Goal: Task Accomplishment & Management: Manage account settings

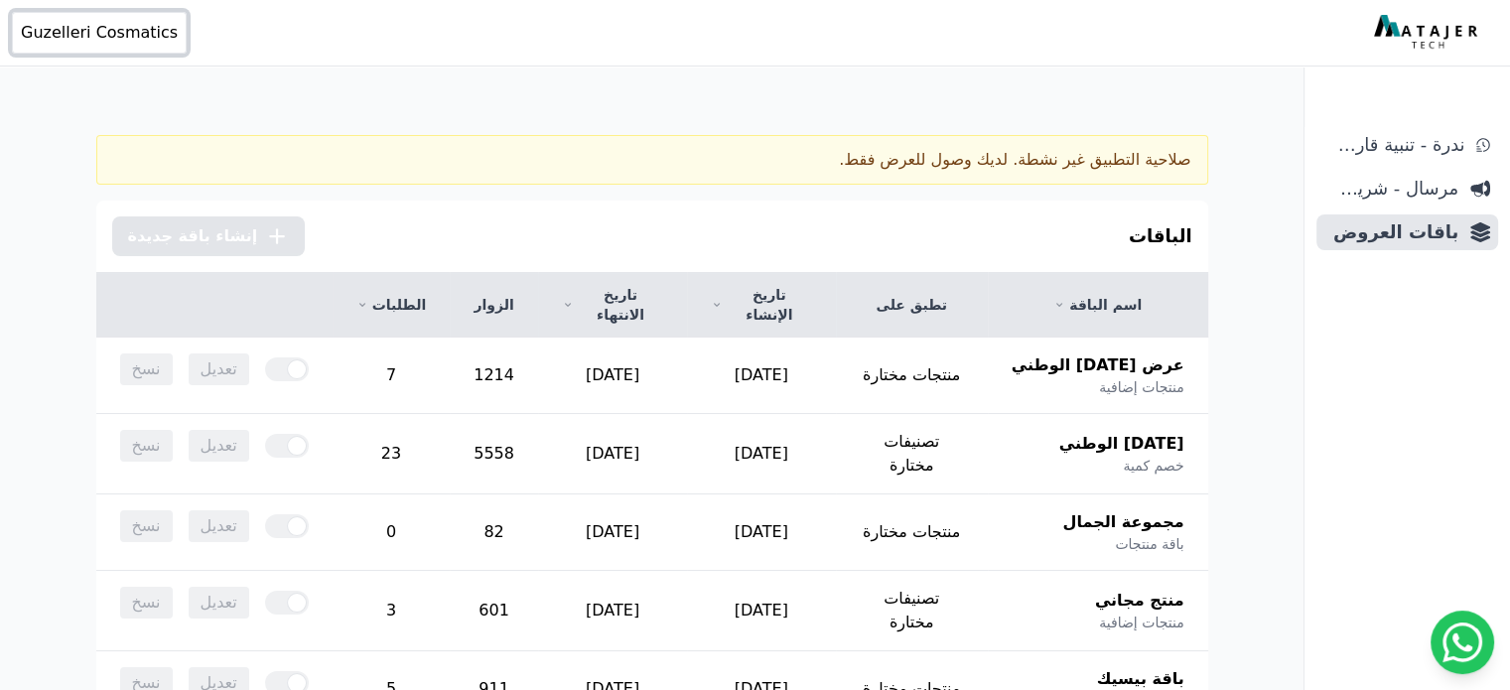
click at [69, 32] on span "Guzelleri Cosmatics" at bounding box center [99, 33] width 157 height 24
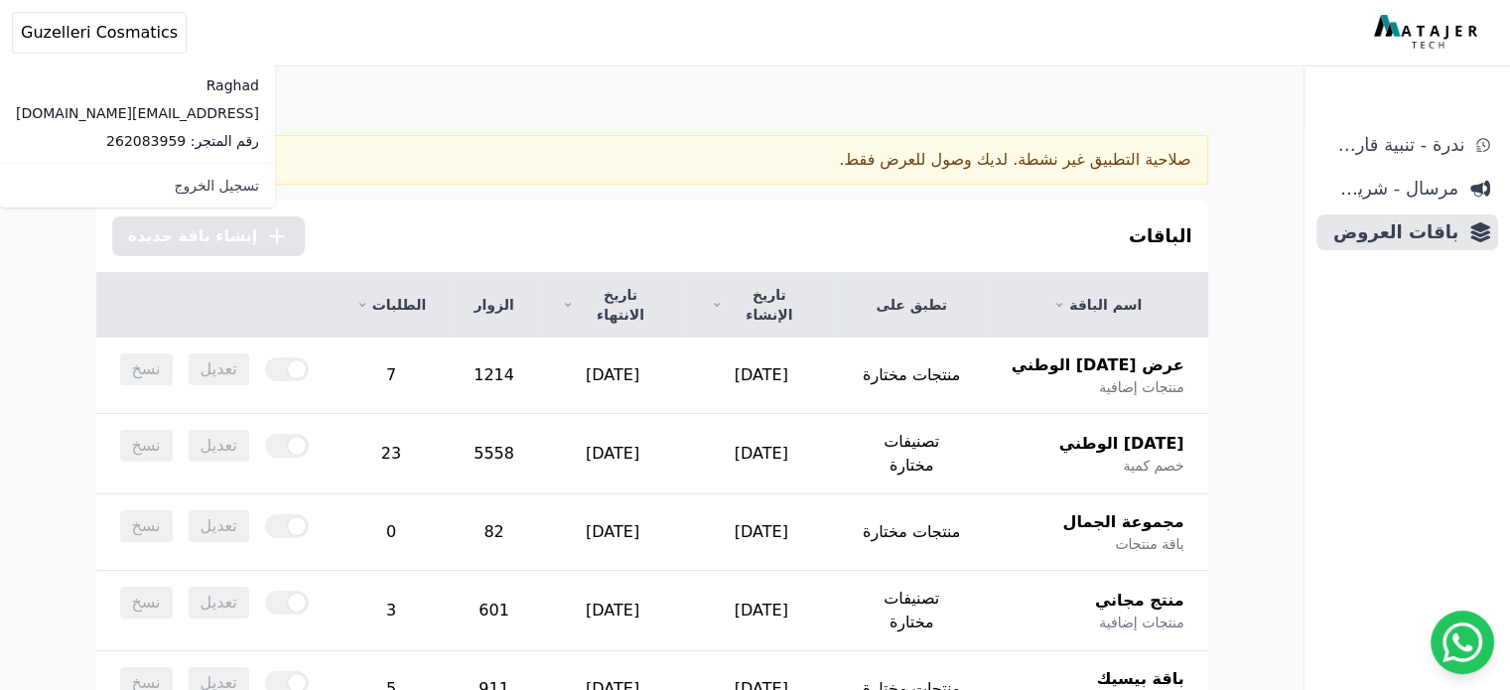
click at [97, 113] on p "[EMAIL_ADDRESS][DOMAIN_NAME]" at bounding box center [137, 113] width 243 height 20
copy div "[EMAIL_ADDRESS][DOMAIN_NAME]"
click at [302, 75] on div "**********" at bounding box center [652, 574] width 1304 height 1148
